Goal: Register for event/course

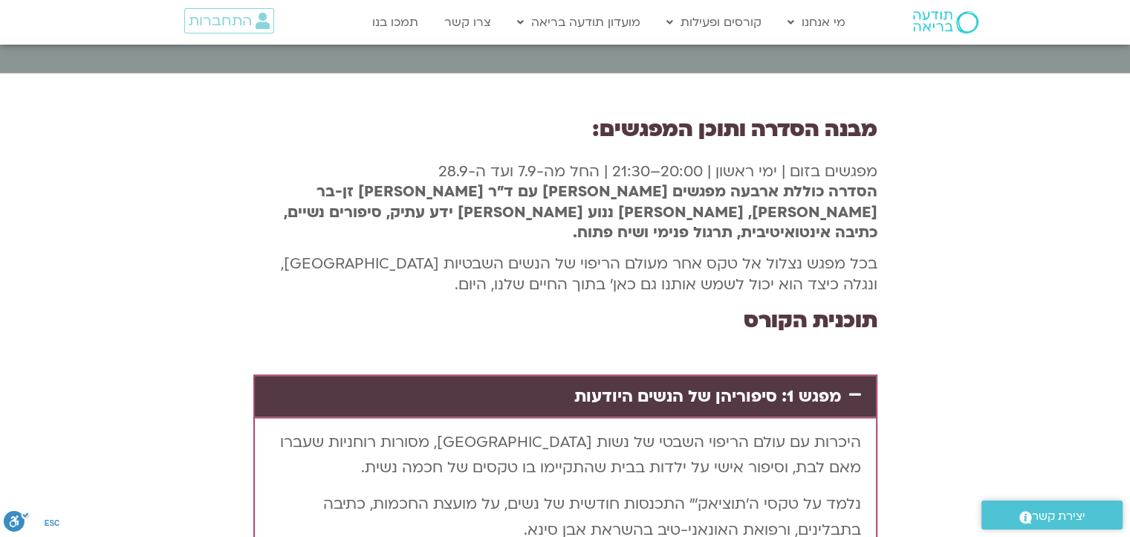
scroll to position [2898, 0]
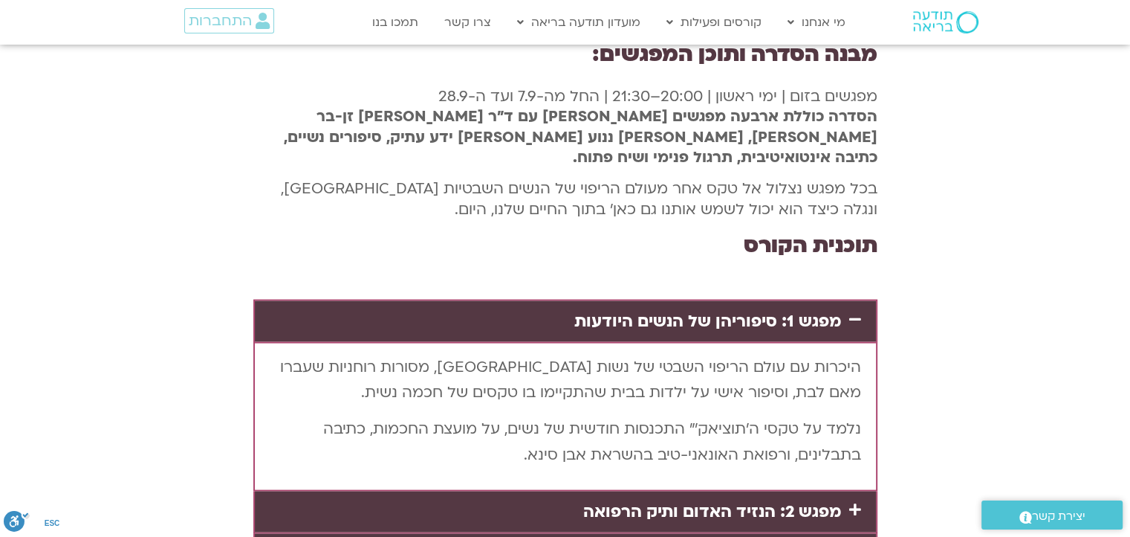
click at [733, 500] on link "מפגש 2: הנזיד האדום ותיק הרפואה" at bounding box center [712, 511] width 258 height 22
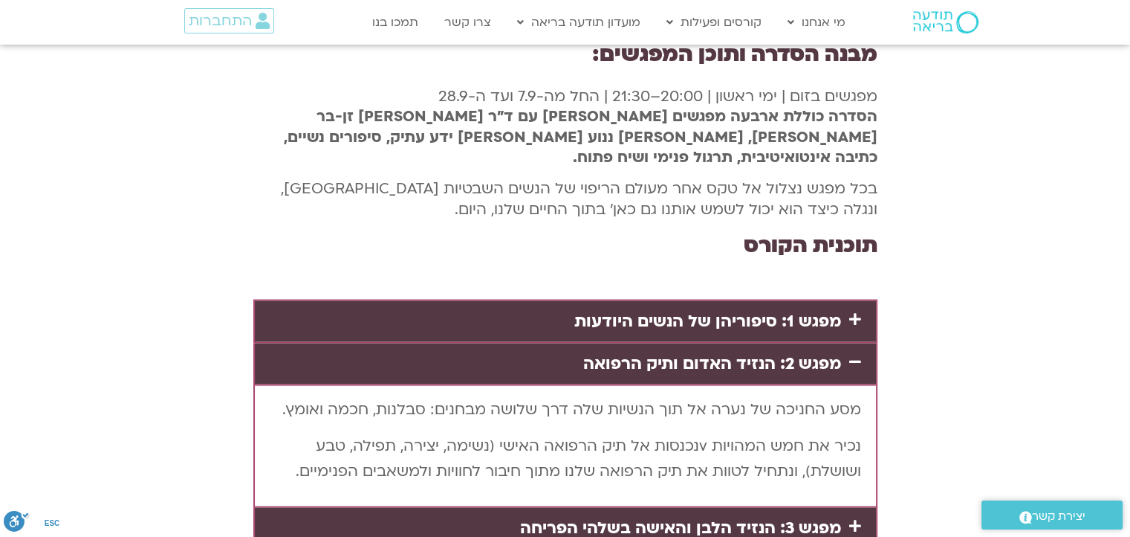
click at [747, 516] on link "מפגש 3: הנזיד הלבן והאישה בשלהי הפריחה" at bounding box center [680, 527] width 321 height 22
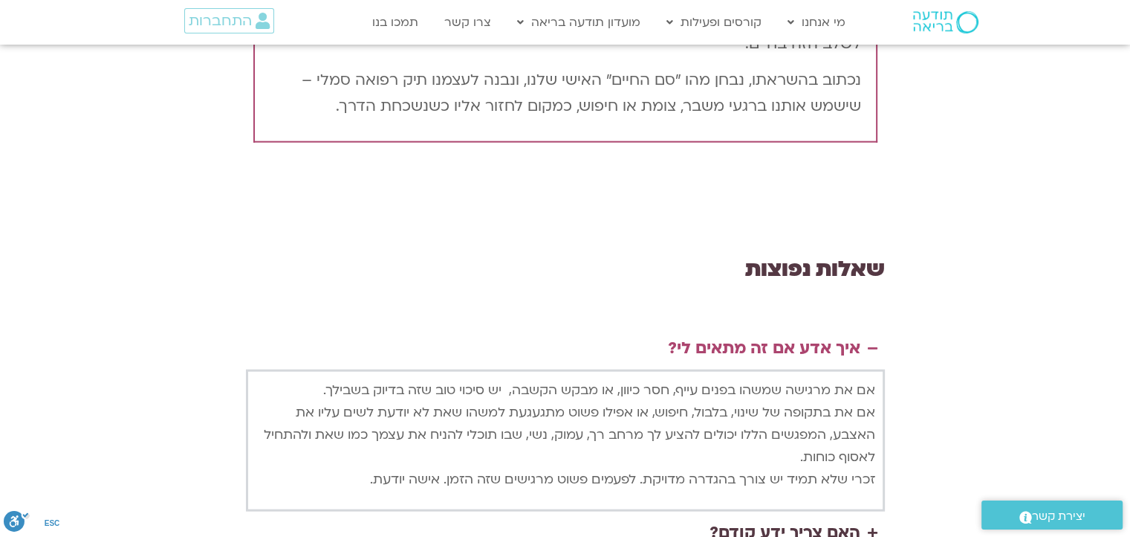
scroll to position [3418, 0]
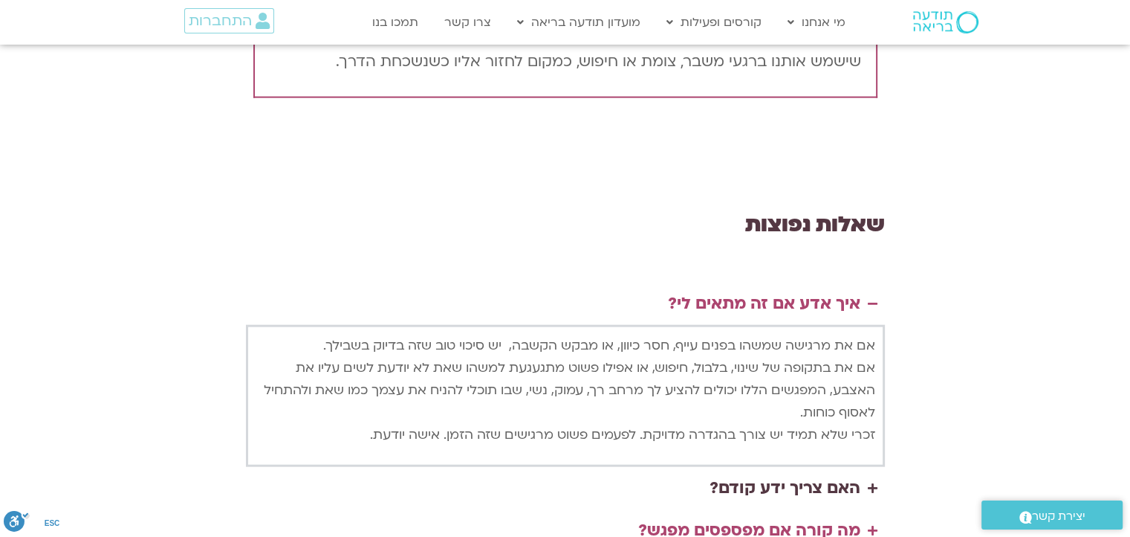
click at [748, 516] on div "מה קורה אם מפספסים מפגש?" at bounding box center [749, 530] width 222 height 28
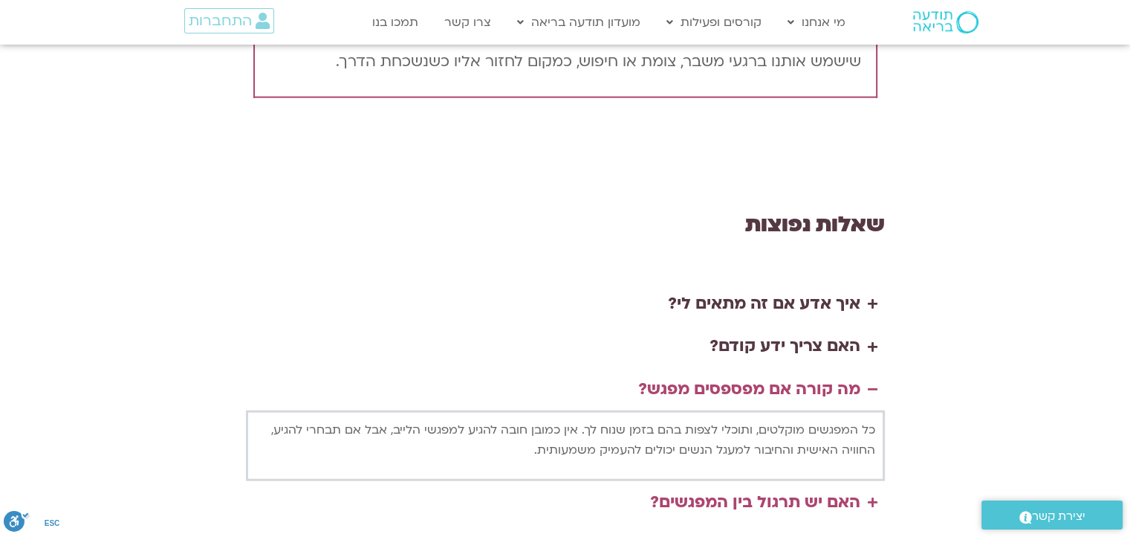
click at [785, 488] on div "האם יש תרגול בין המפגשים?" at bounding box center [755, 502] width 210 height 28
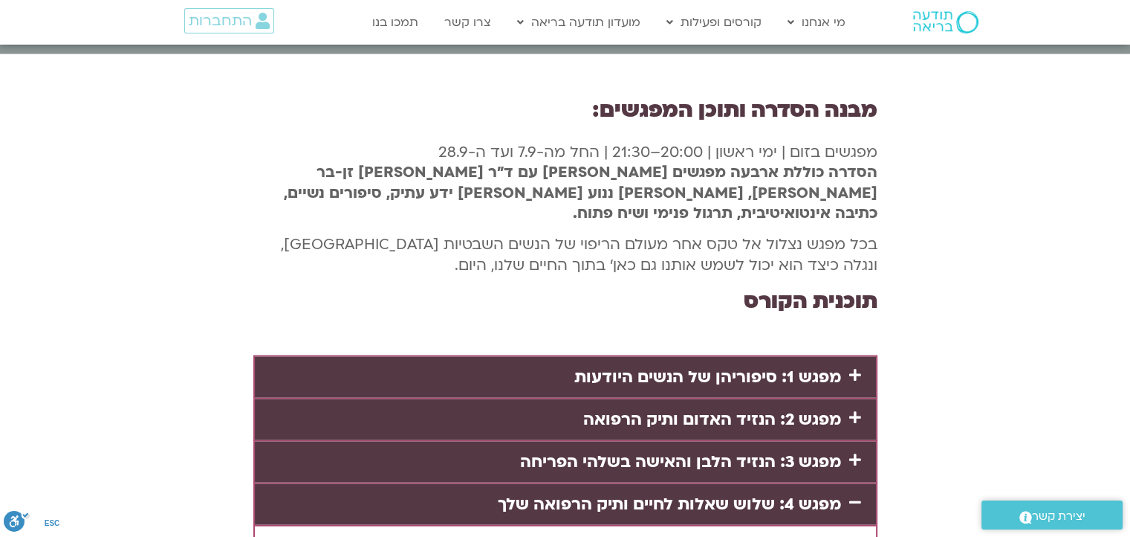
scroll to position [2845, 0]
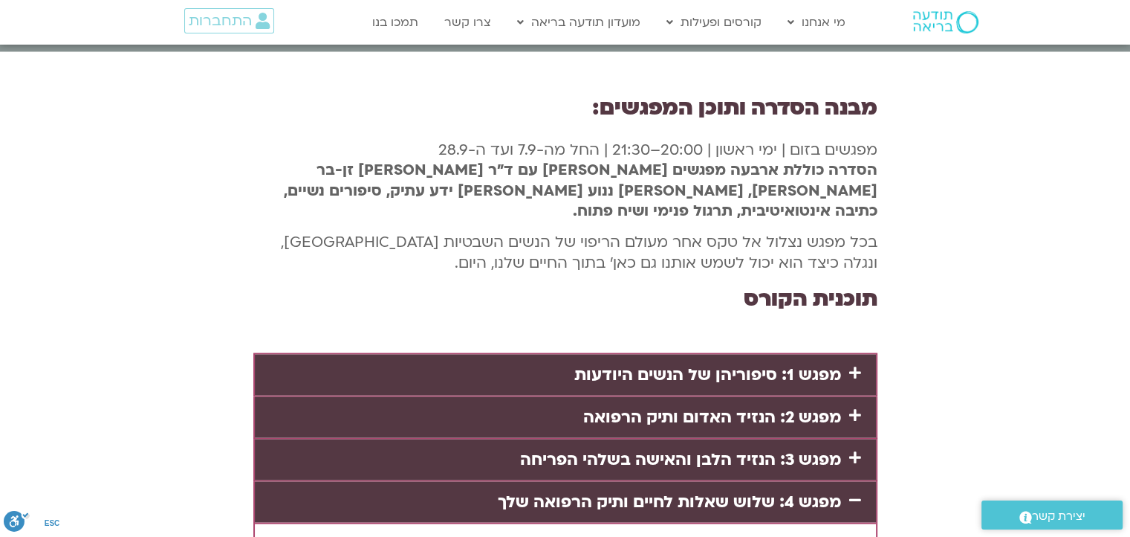
click at [686, 363] on link "מפגש 1: סיפוריהן של הנשים היודעות" at bounding box center [707, 374] width 267 height 22
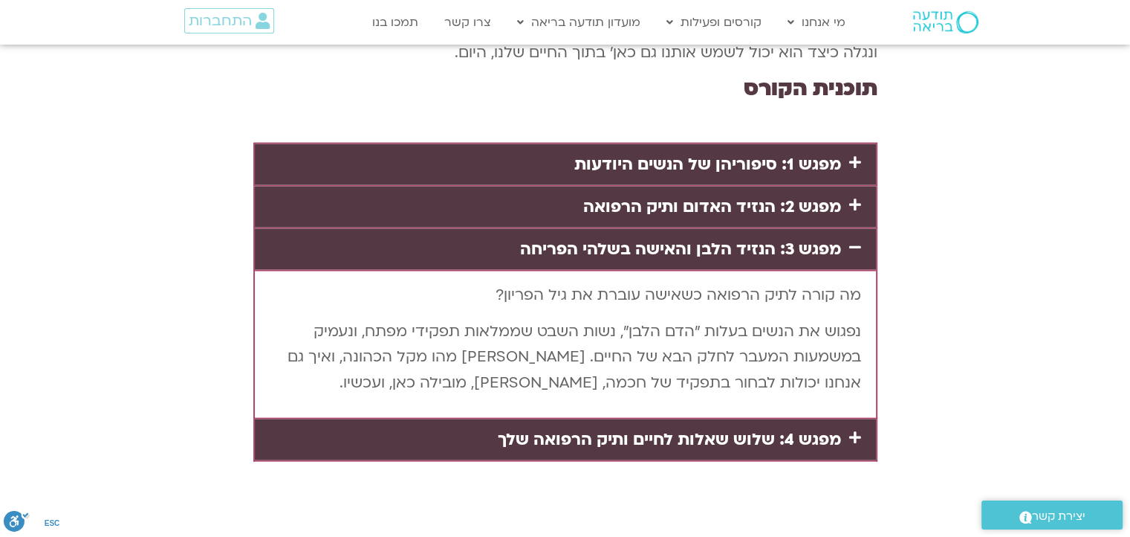
scroll to position [3068, 0]
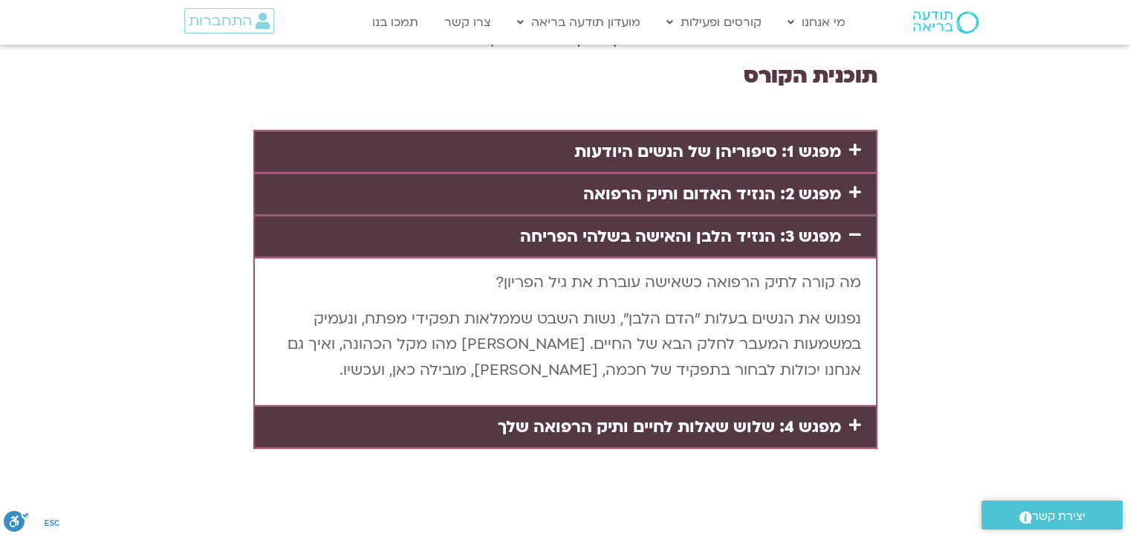
click at [749, 415] on link "מפגש 4: שלוש שאלות לחיים ותיק הרפואה שלך" at bounding box center [669, 426] width 343 height 22
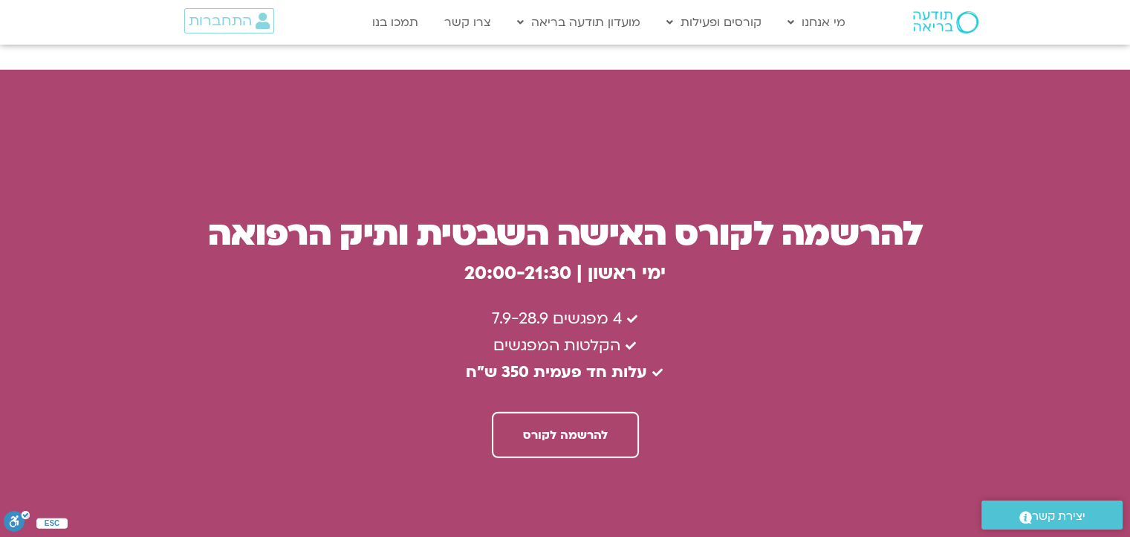
scroll to position [4034, 0]
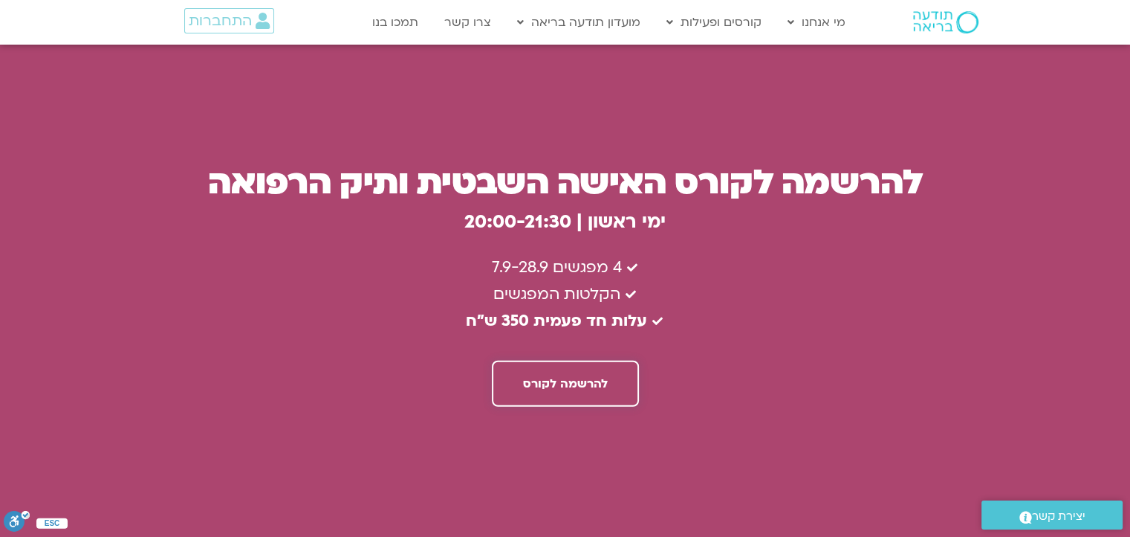
click at [550, 377] on span "להרשמה לקורס" at bounding box center [565, 383] width 85 height 13
